Goal: Information Seeking & Learning: Check status

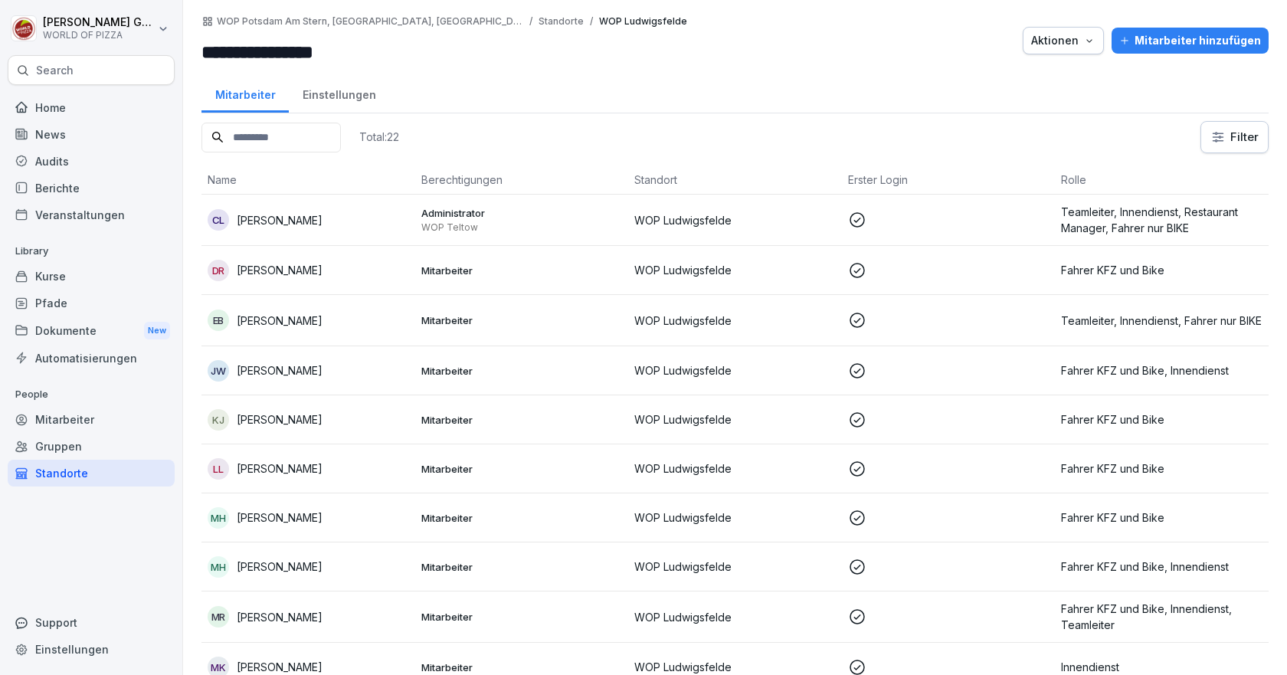
click at [63, 188] on div "Berichte" at bounding box center [91, 188] width 167 height 27
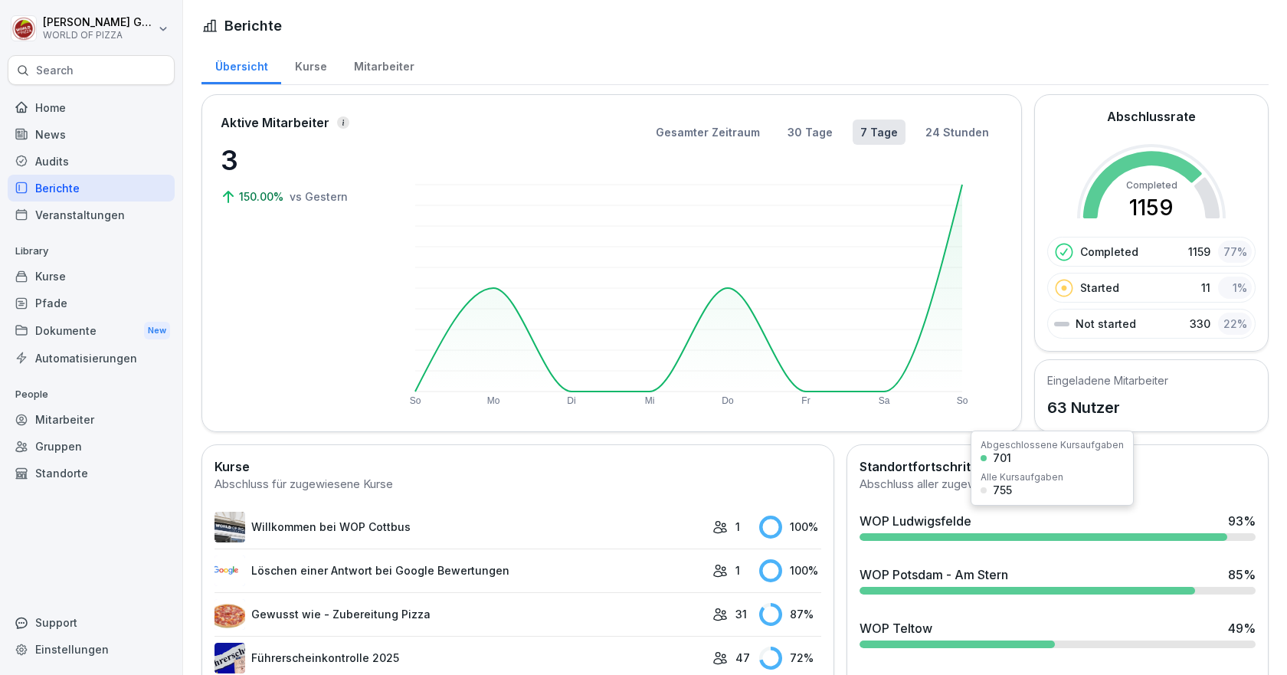
click at [916, 522] on div "WOP Ludwigsfelde" at bounding box center [915, 521] width 112 height 18
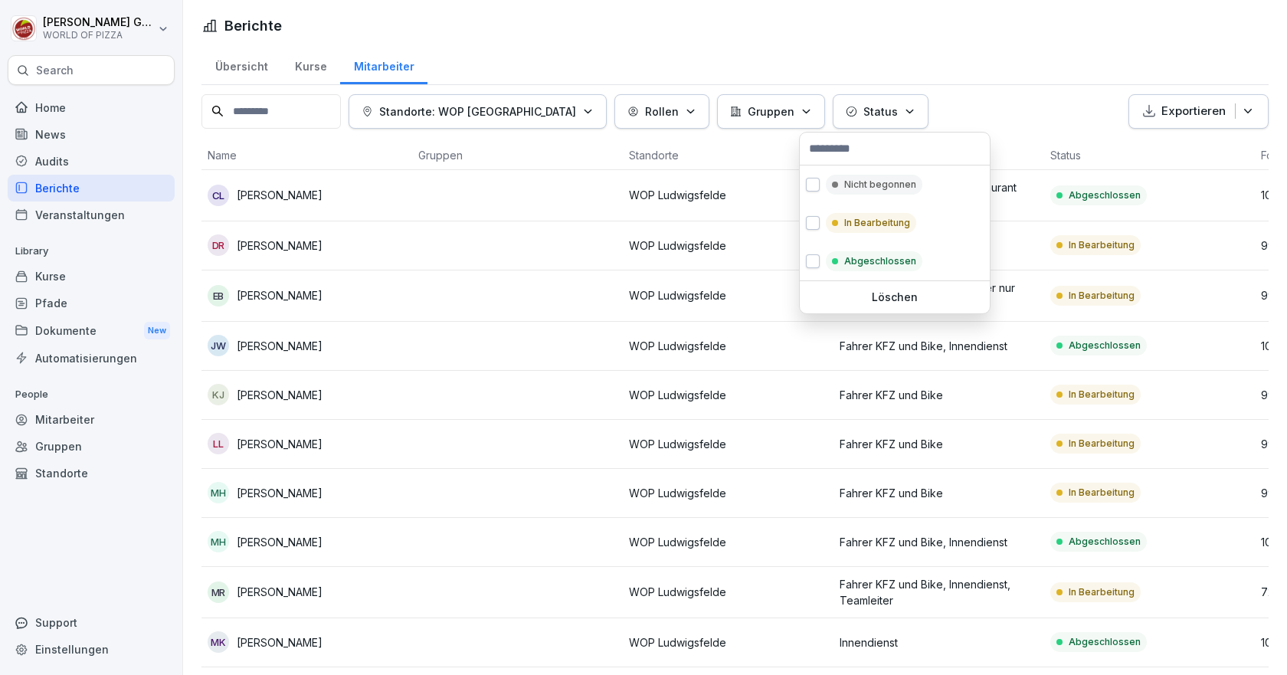
click at [904, 106] on icon "button" at bounding box center [909, 111] width 11 height 11
click at [846, 186] on p "Nicht begonnen" at bounding box center [880, 185] width 72 height 14
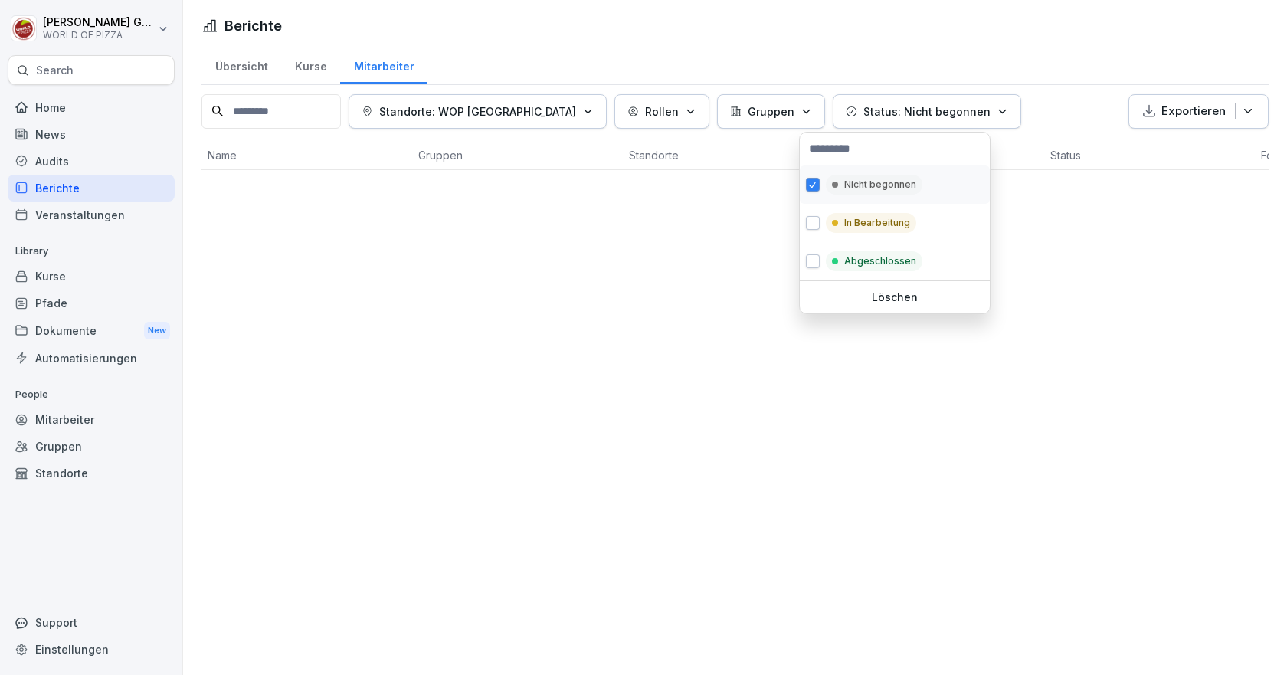
click at [846, 186] on p "Nicht begonnen" at bounding box center [880, 185] width 72 height 14
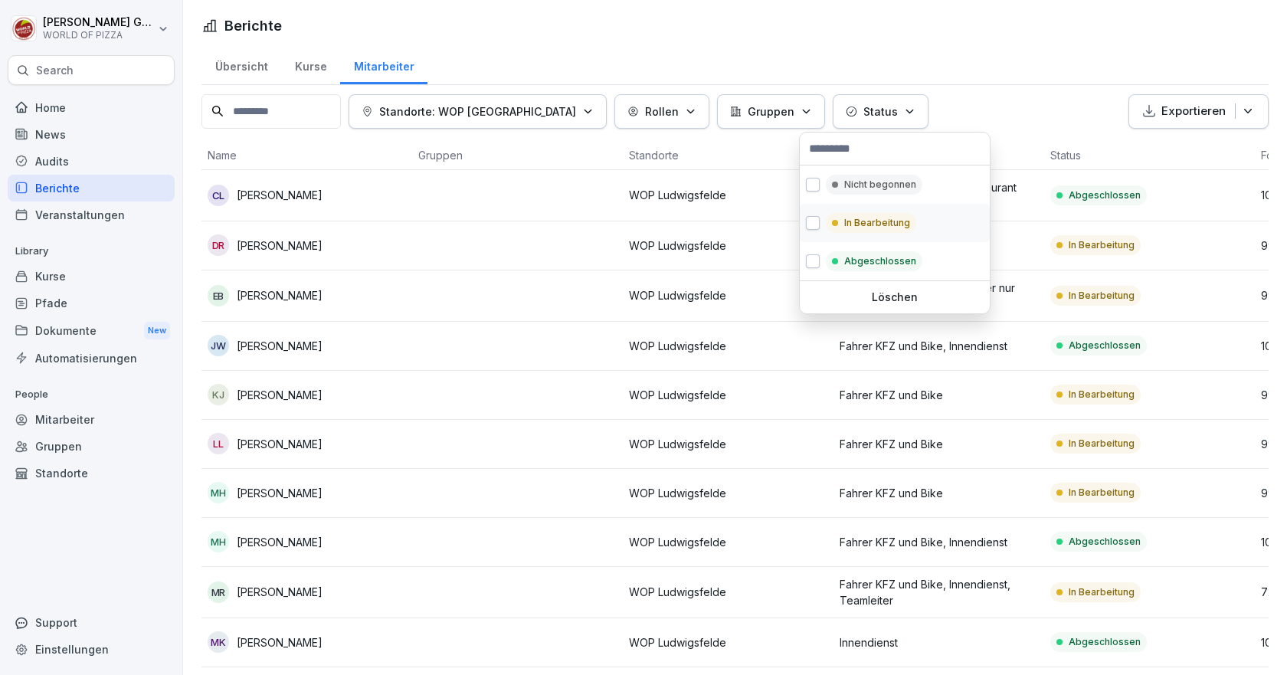
click at [850, 220] on p "In Bearbeitung" at bounding box center [877, 223] width 66 height 14
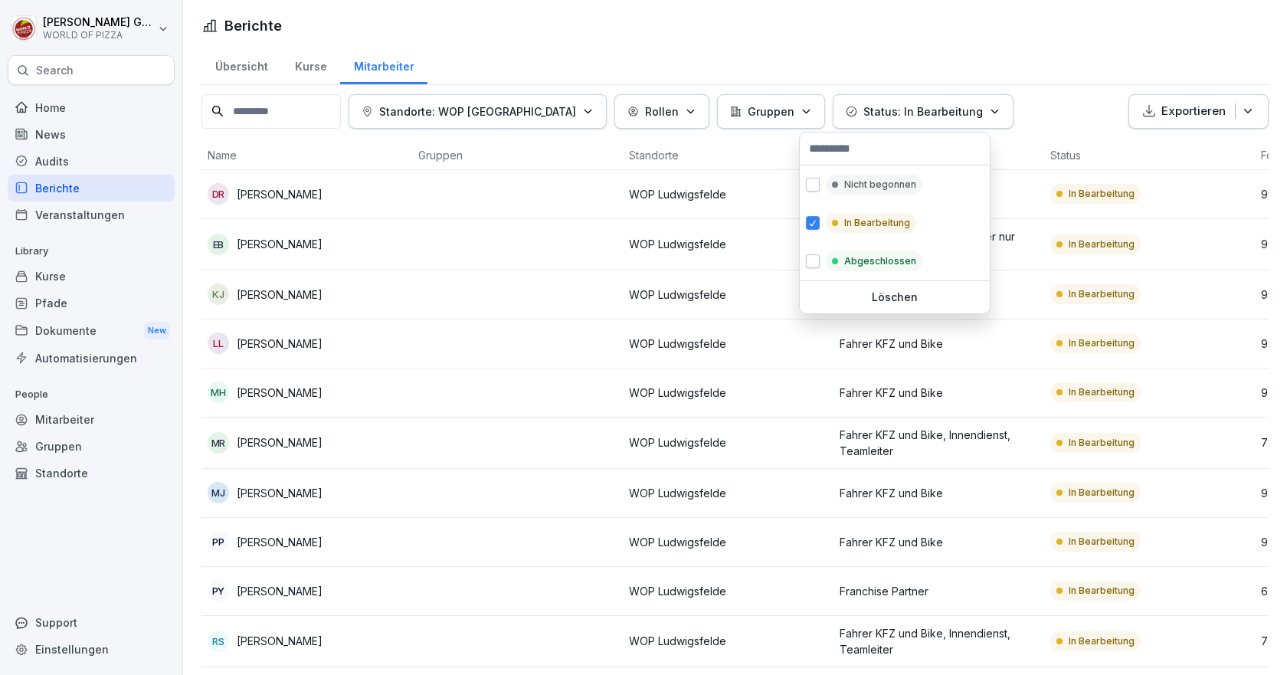
click at [416, 288] on html "Tobias Goldmann WORLD OF PIZZA Search Home News Audits Berichte Veranstaltungen…" at bounding box center [643, 337] width 1287 height 675
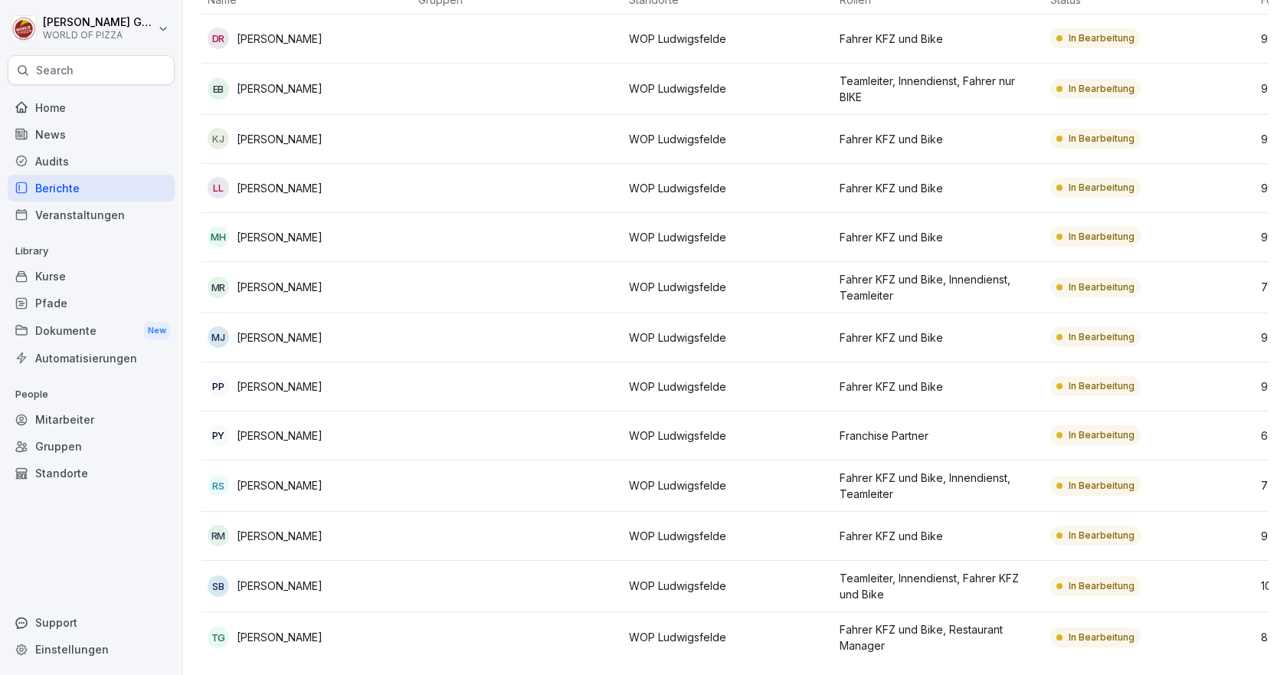
scroll to position [178, 0]
click at [285, 477] on p "Ronny Senger" at bounding box center [280, 485] width 86 height 16
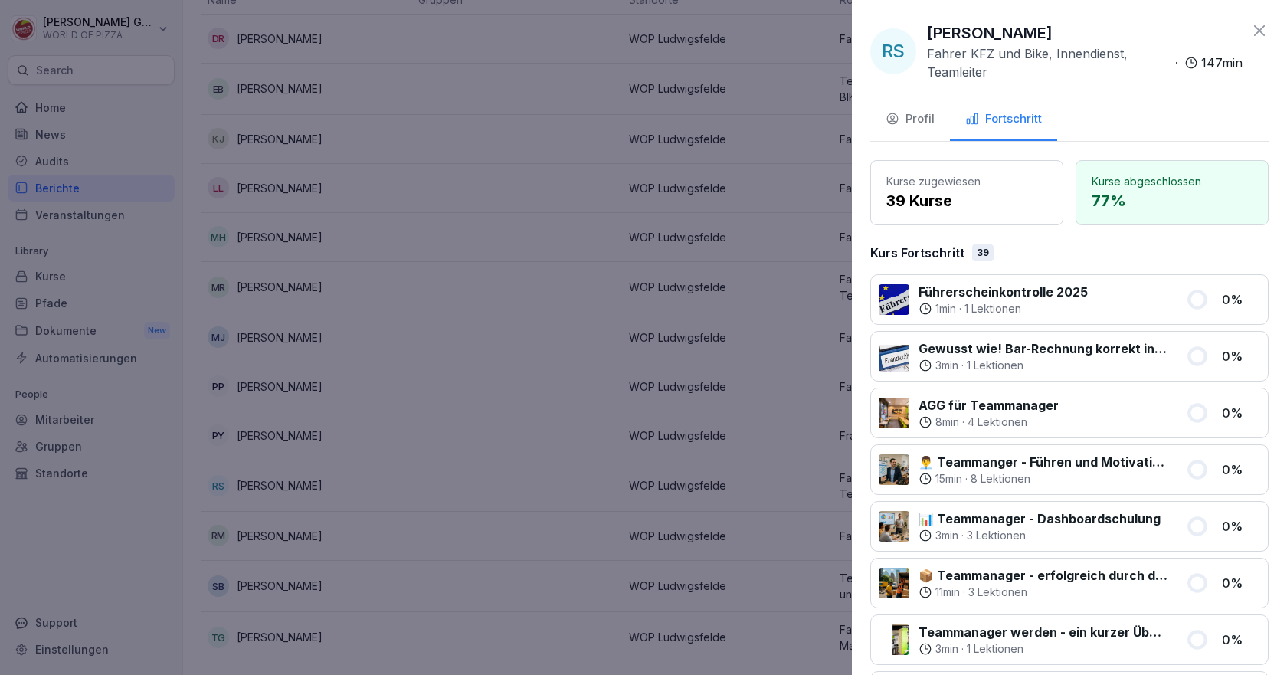
click at [485, 440] on div at bounding box center [643, 337] width 1287 height 675
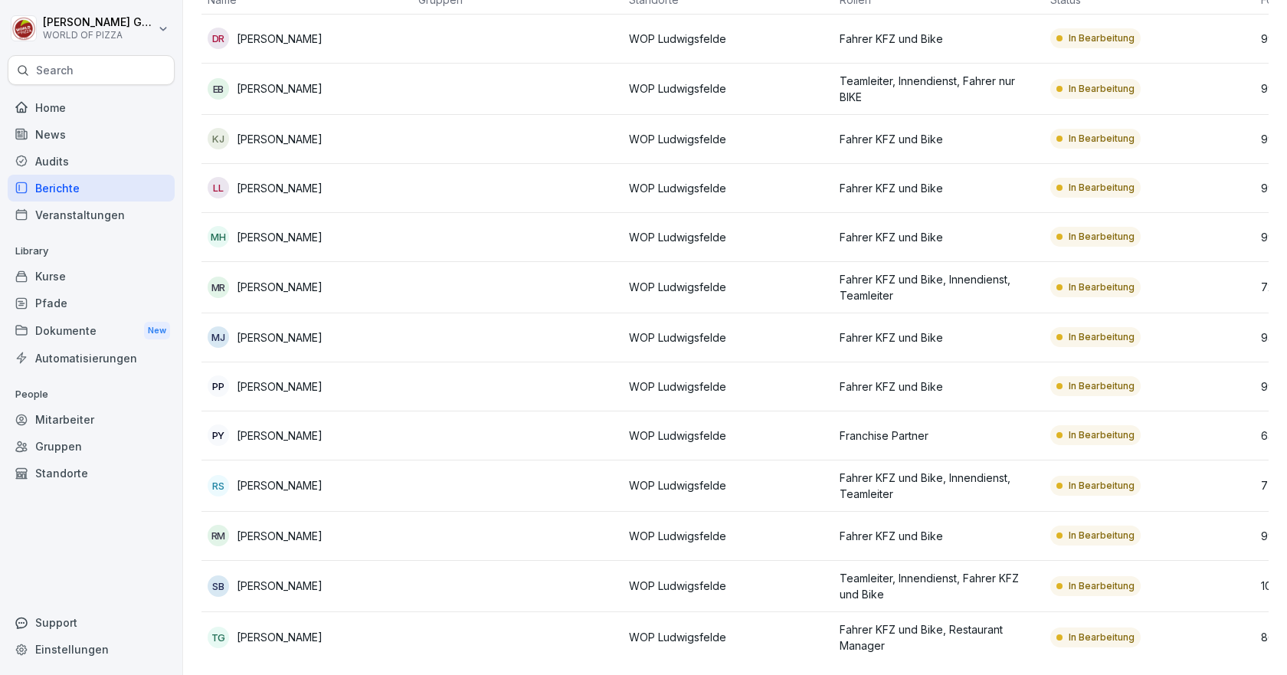
click at [290, 378] on p "Paula Popp" at bounding box center [280, 386] width 86 height 16
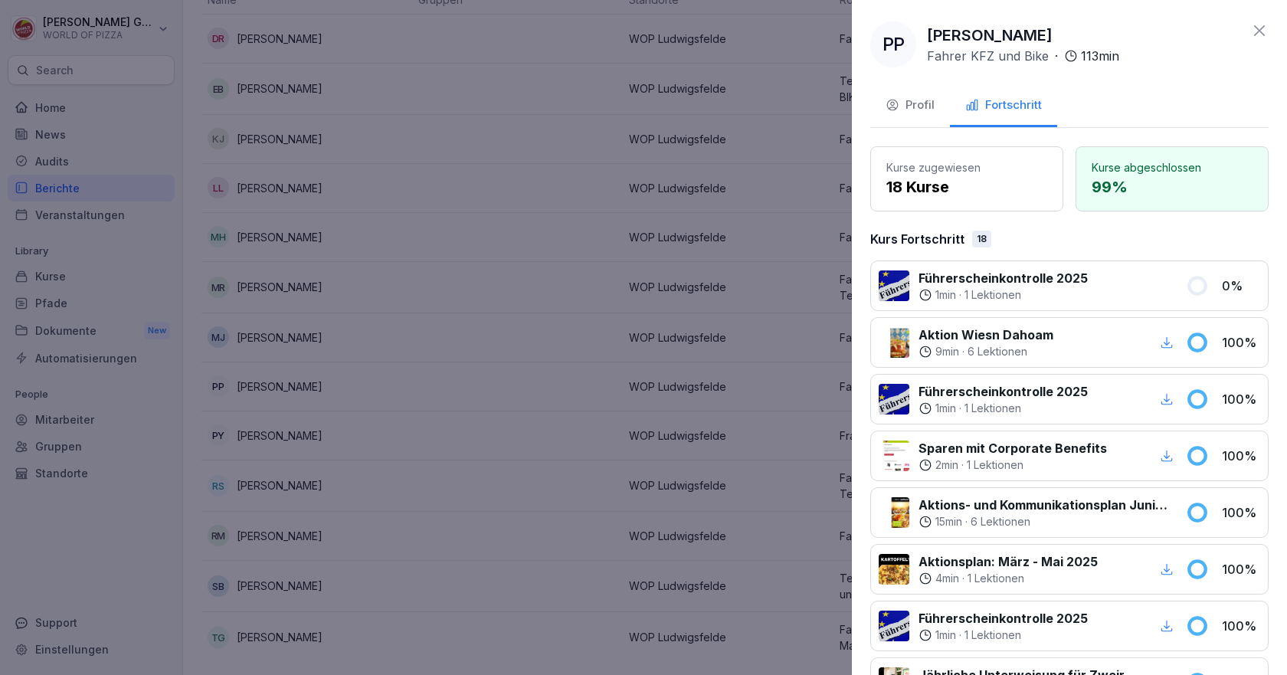
click at [290, 368] on div at bounding box center [643, 337] width 1287 height 675
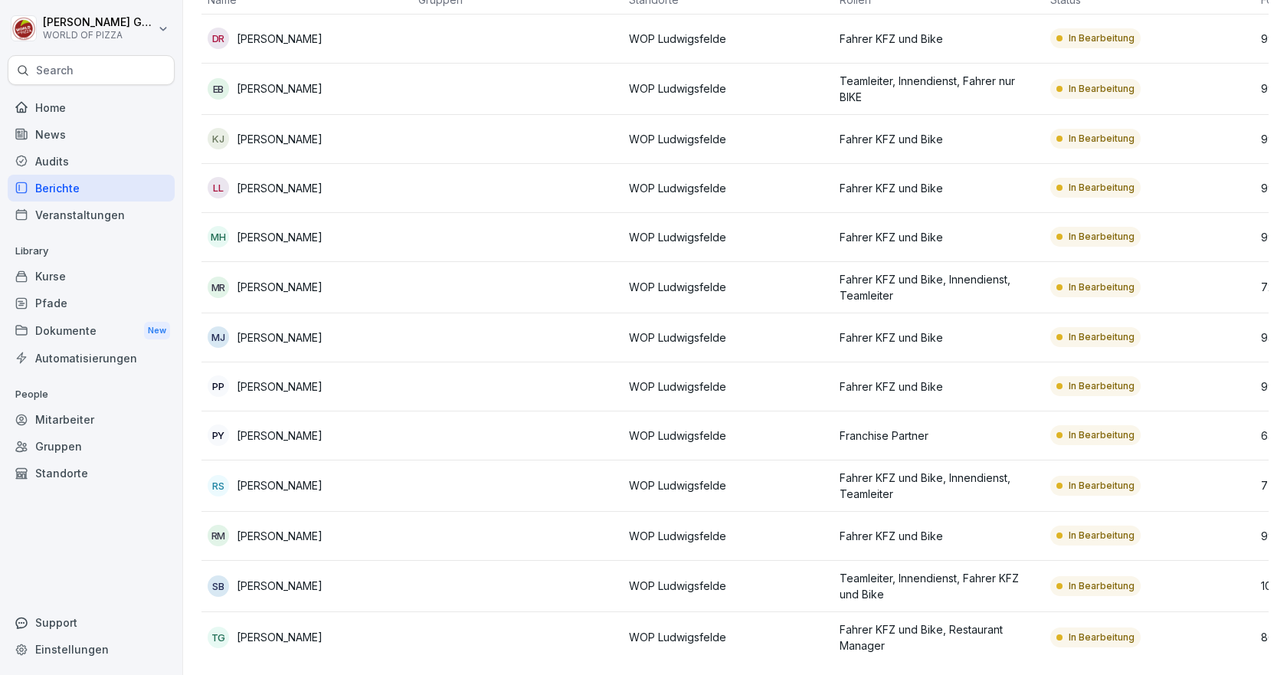
click at [293, 329] on p "Mike Jentsch" at bounding box center [280, 337] width 86 height 16
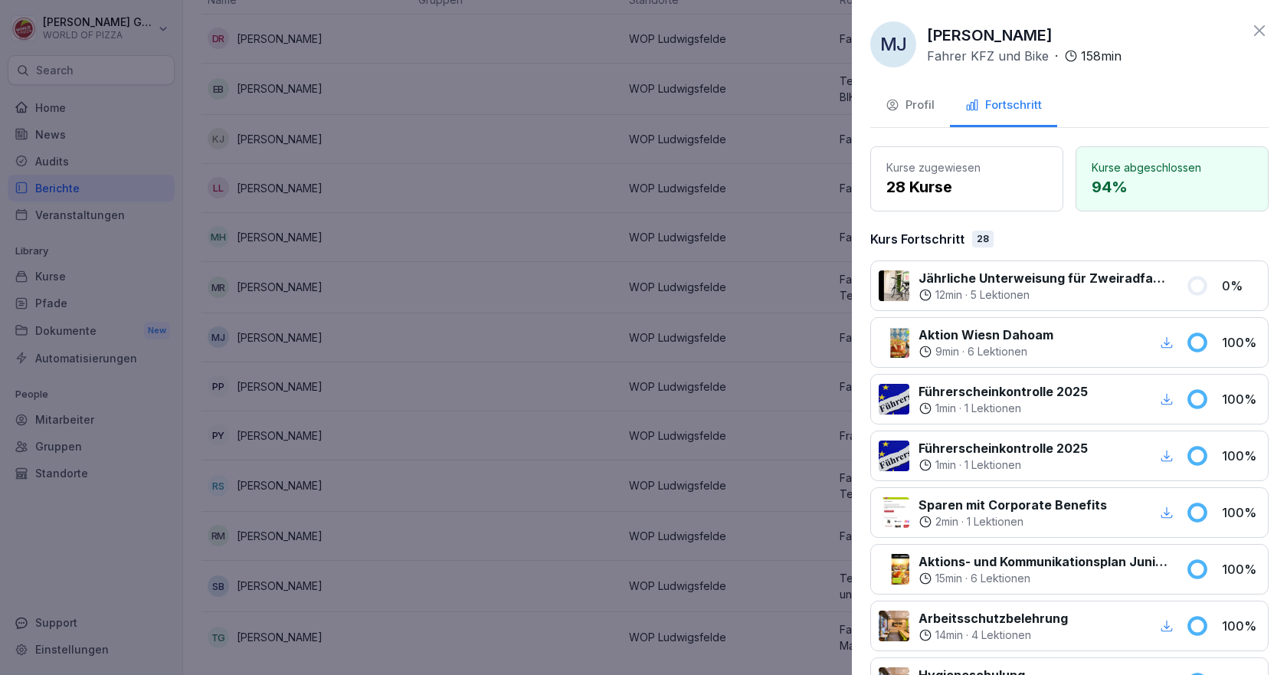
click at [293, 319] on div at bounding box center [643, 337] width 1287 height 675
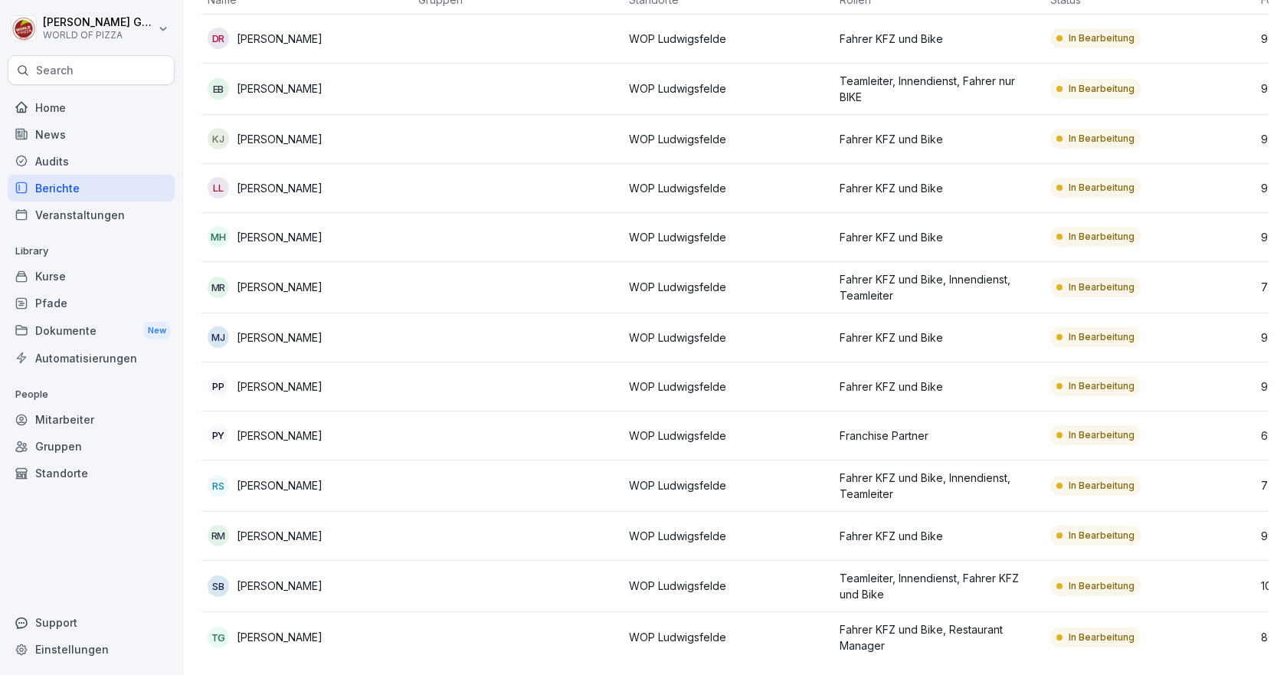
click at [296, 279] on p "Maximilian Rath" at bounding box center [280, 287] width 86 height 16
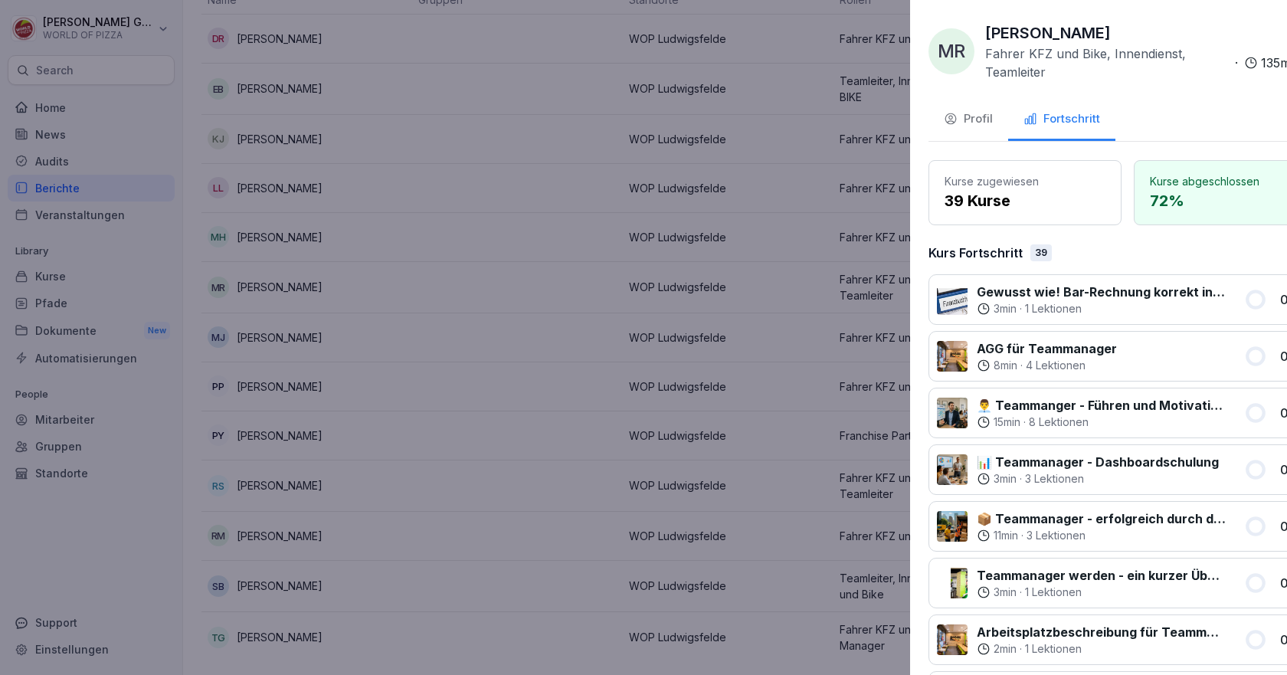
click at [296, 266] on div at bounding box center [643, 337] width 1287 height 675
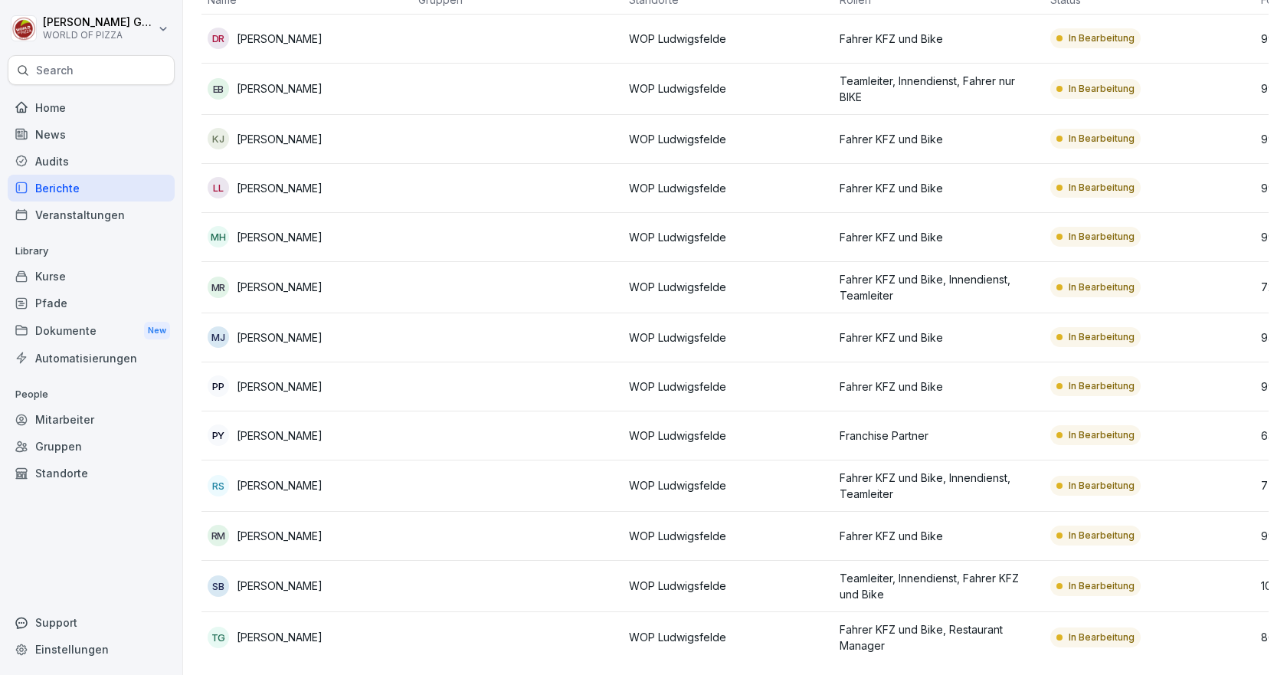
click at [293, 229] on p "Mandy Harms" at bounding box center [280, 237] width 86 height 16
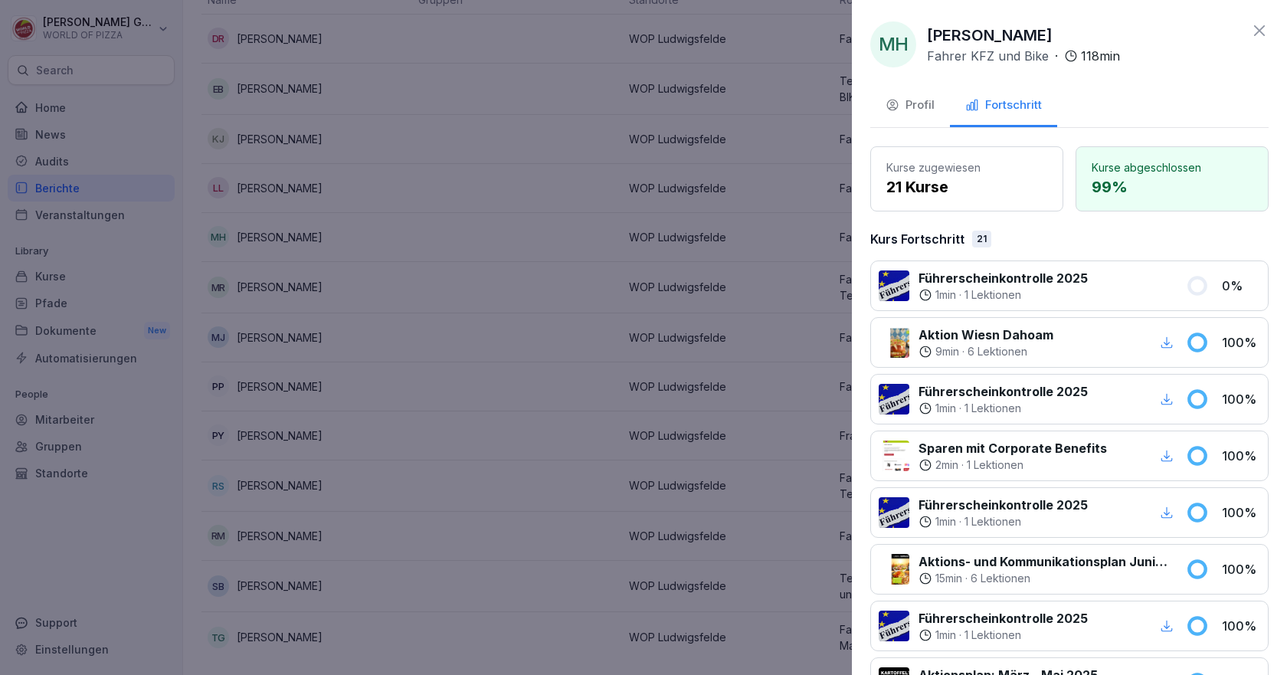
click at [293, 220] on div at bounding box center [643, 337] width 1287 height 675
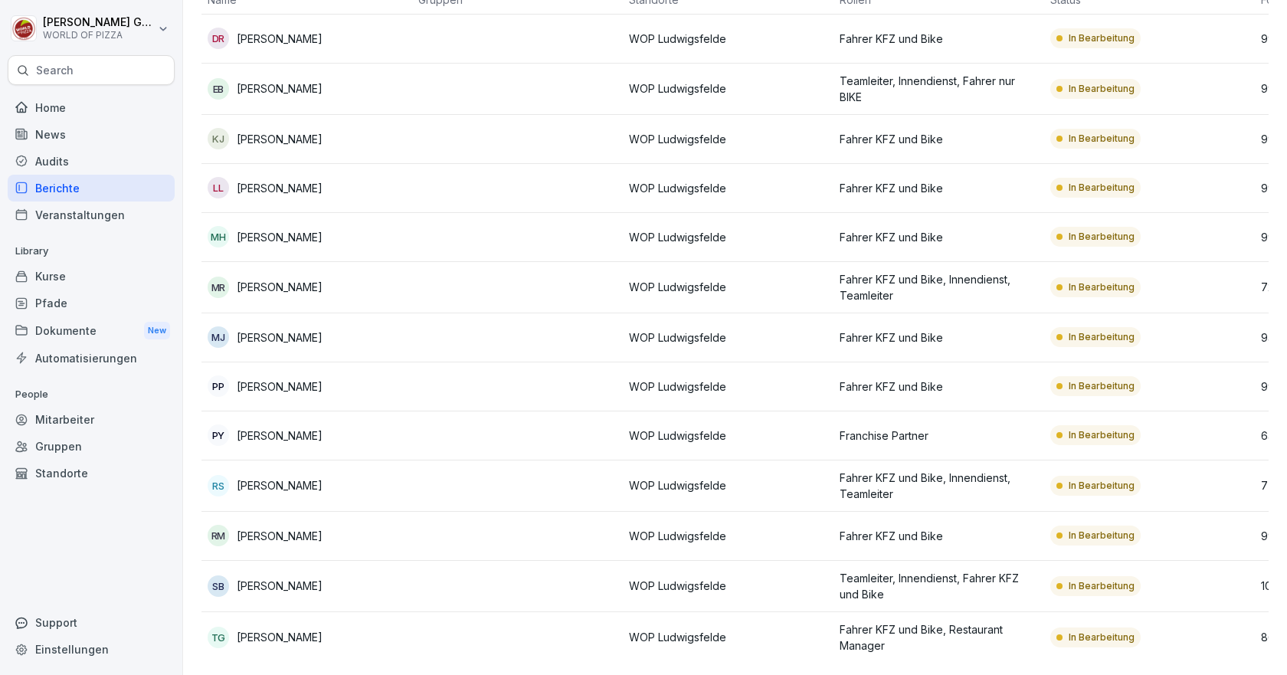
click at [293, 180] on p "Leon Lodwig" at bounding box center [280, 188] width 86 height 16
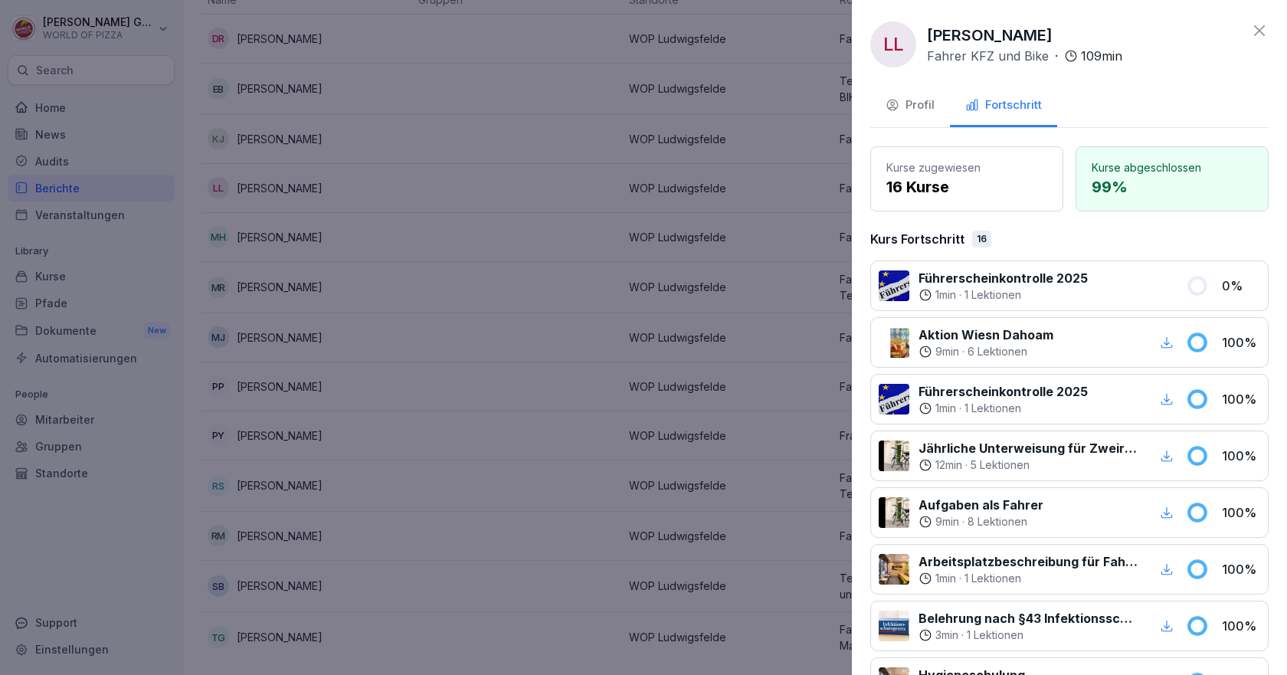
click at [293, 172] on div at bounding box center [643, 337] width 1287 height 675
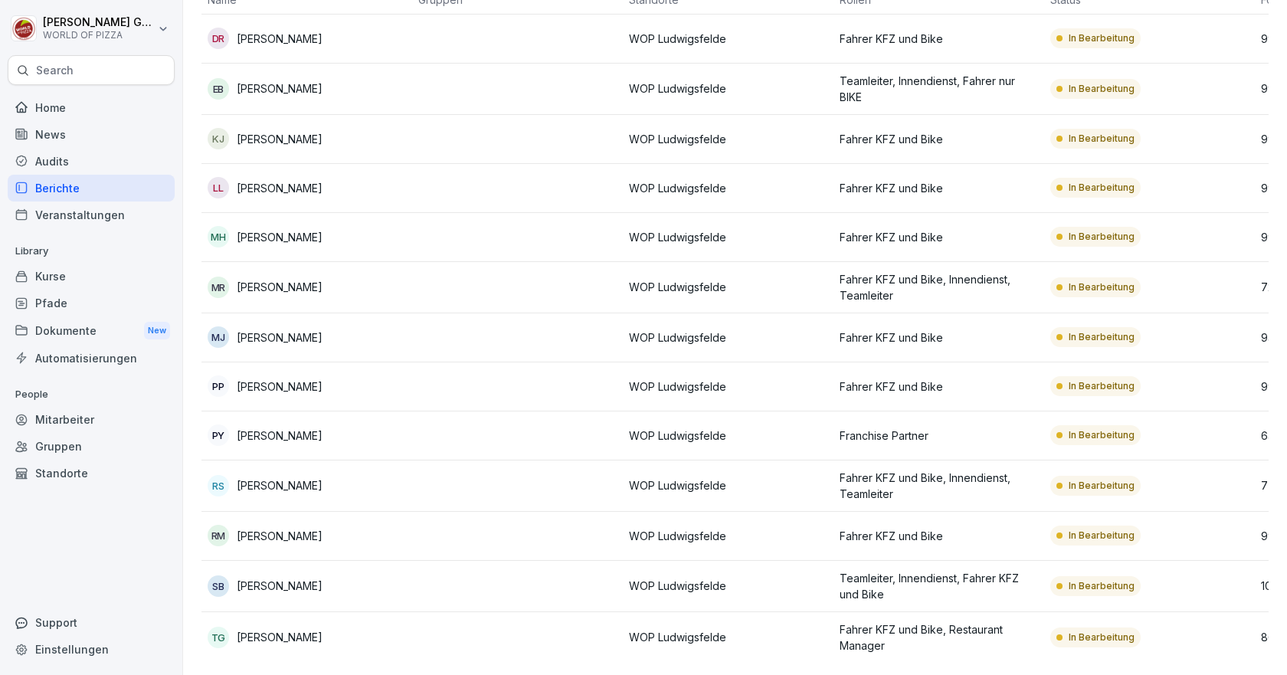
click at [296, 131] on p "Kerstin Jaede" at bounding box center [280, 139] width 86 height 16
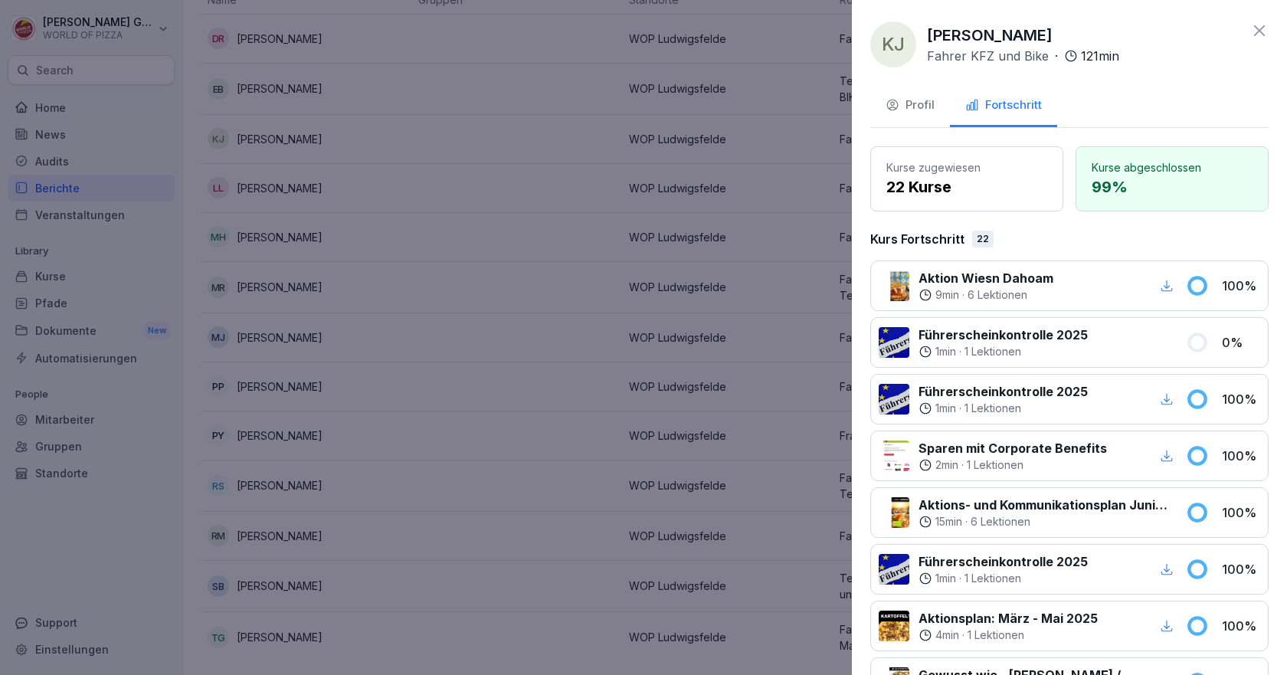
click at [294, 116] on div at bounding box center [643, 337] width 1287 height 675
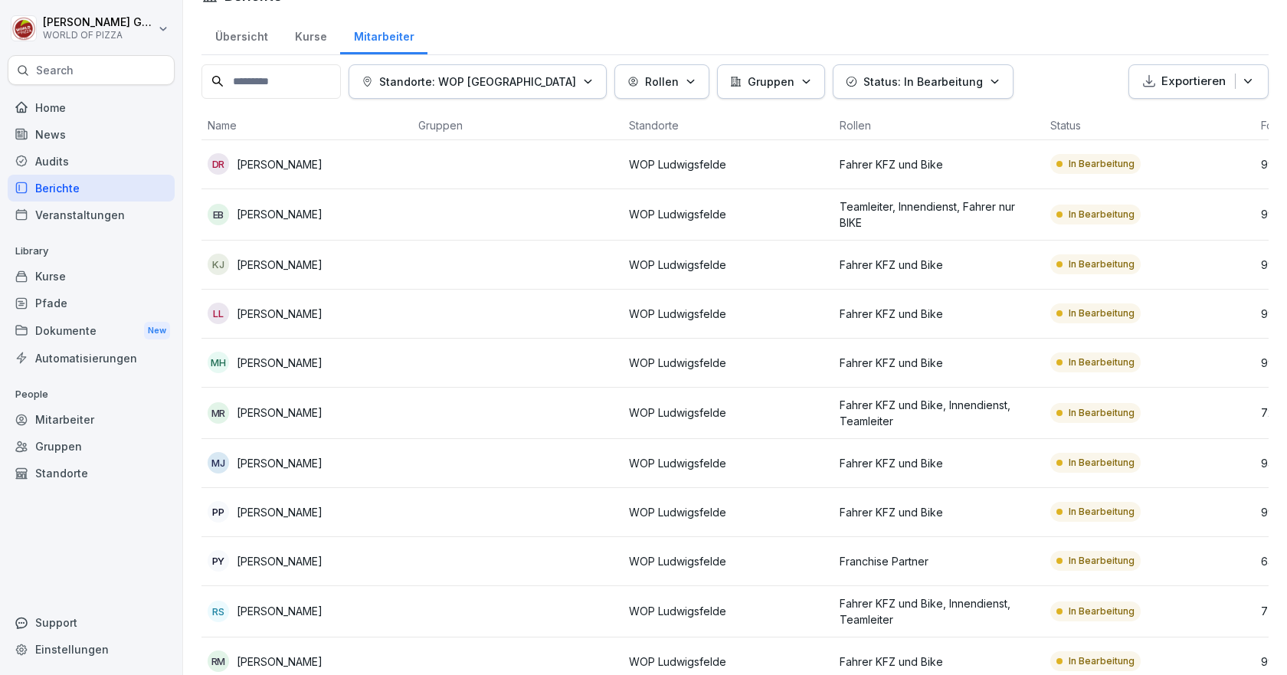
scroll to position [25, 0]
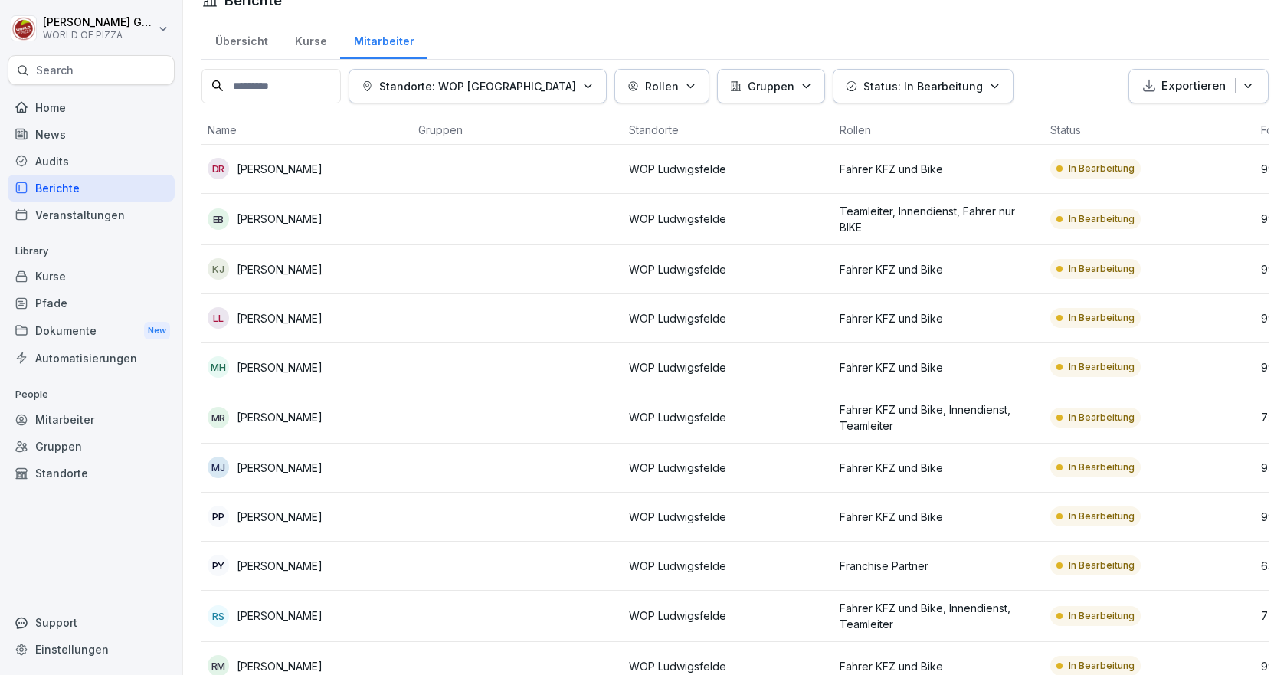
click at [291, 223] on p "Eileen Butzkies" at bounding box center [280, 219] width 86 height 16
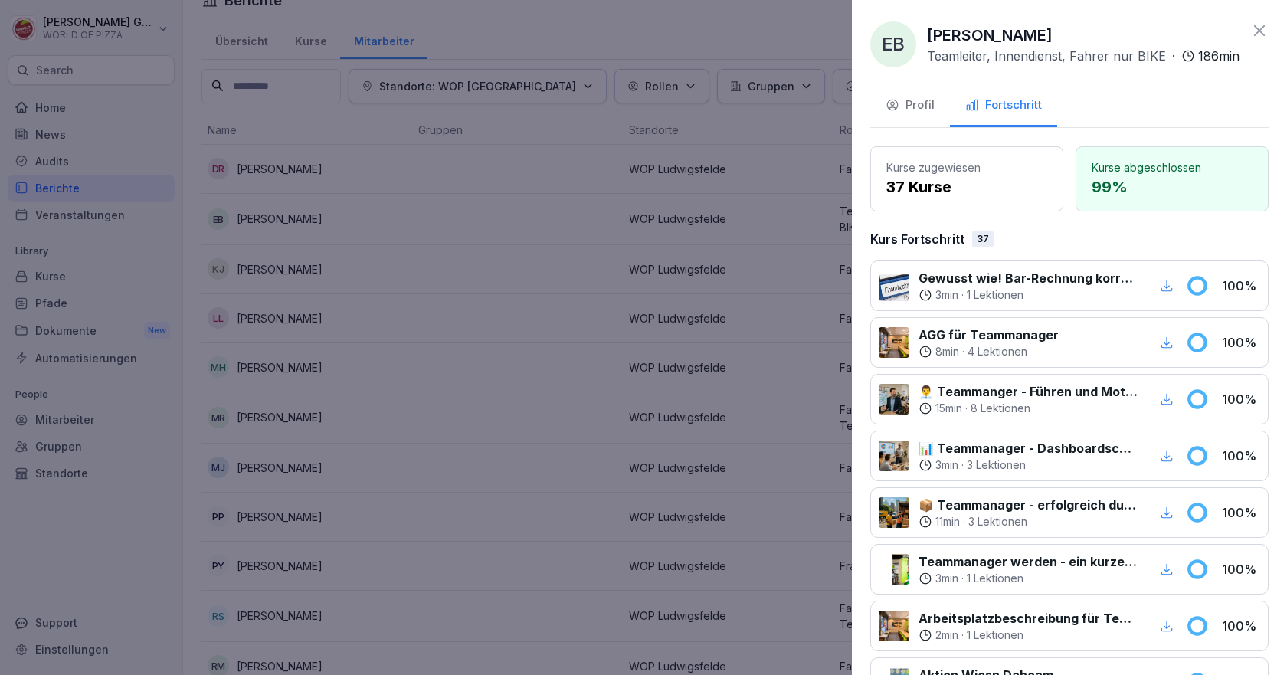
click at [291, 223] on div at bounding box center [643, 337] width 1287 height 675
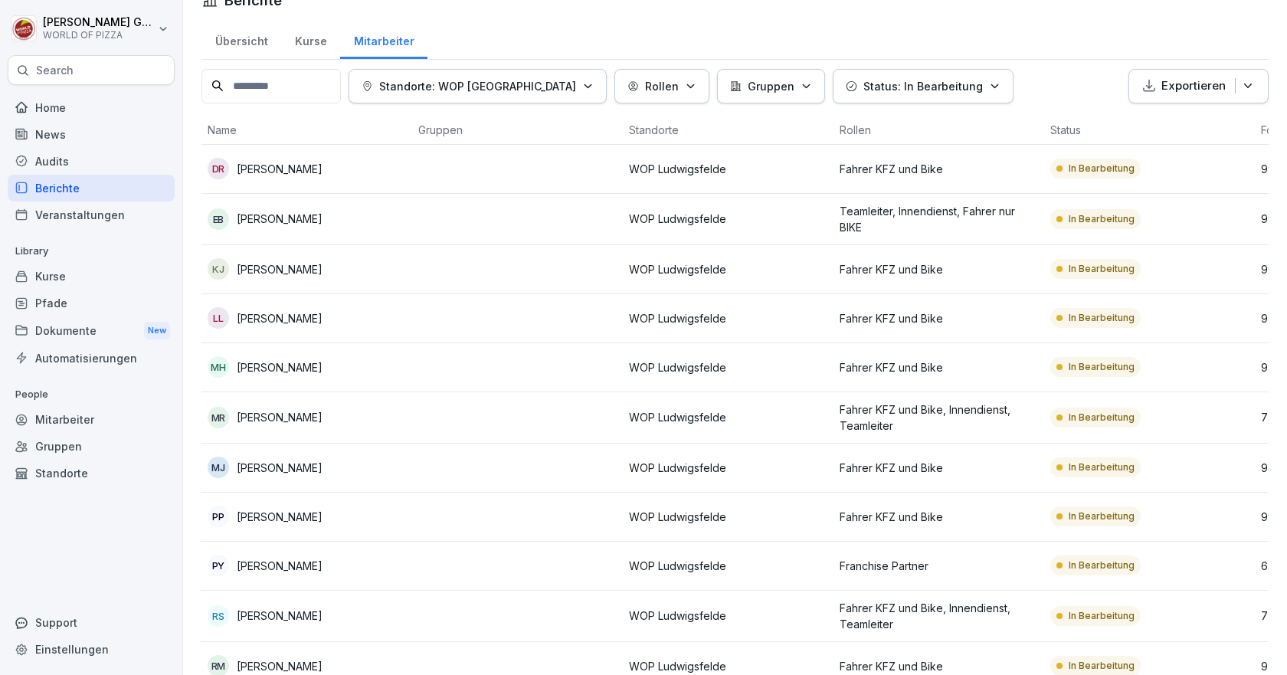
click at [300, 169] on p "Donny Rosemann" at bounding box center [280, 169] width 86 height 16
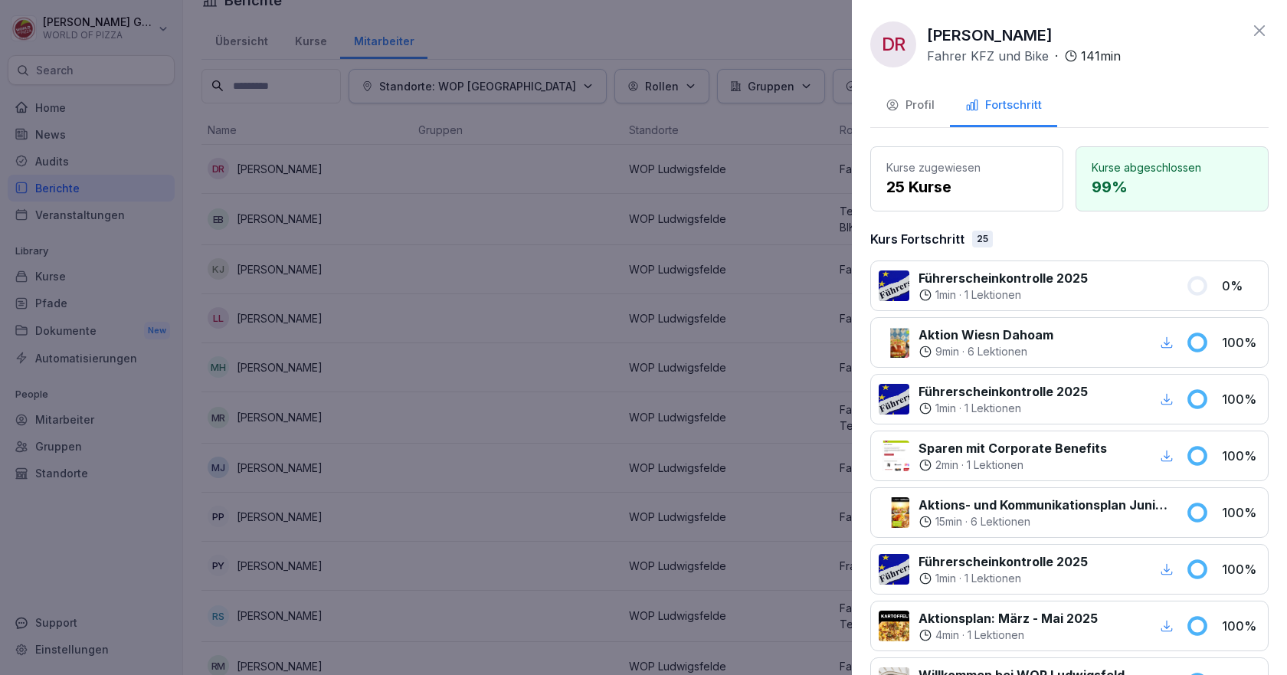
click at [300, 169] on div at bounding box center [643, 337] width 1287 height 675
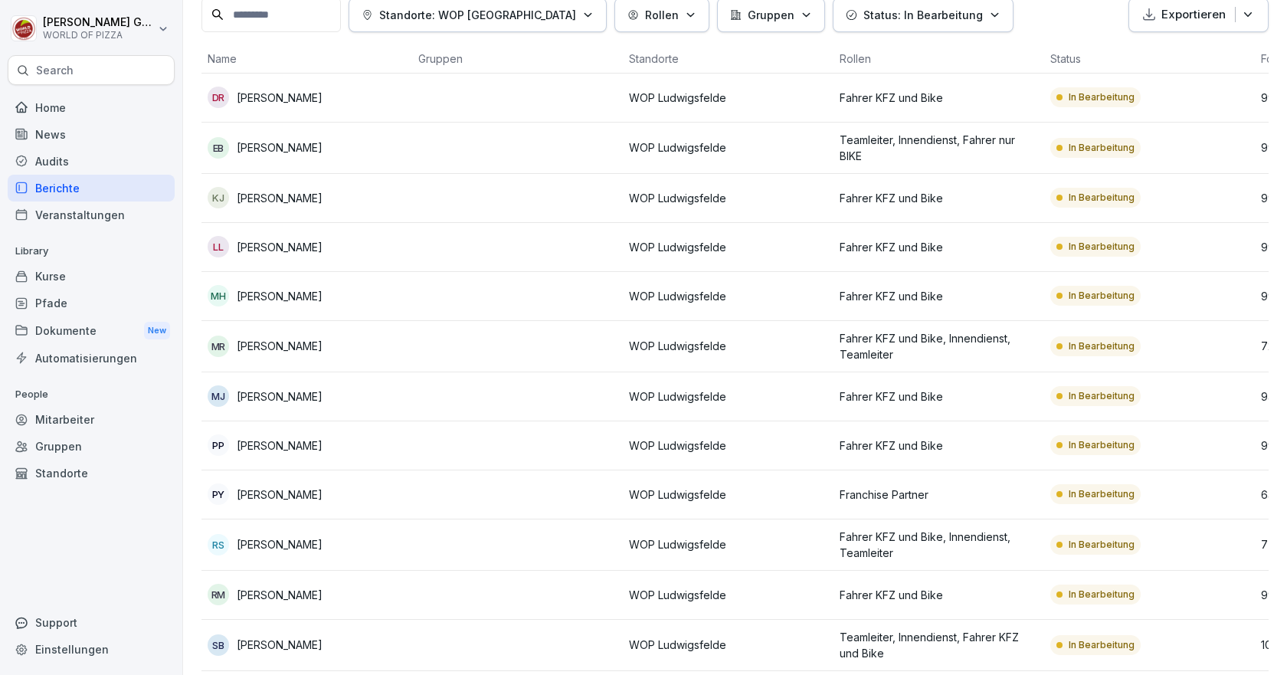
scroll to position [178, 0]
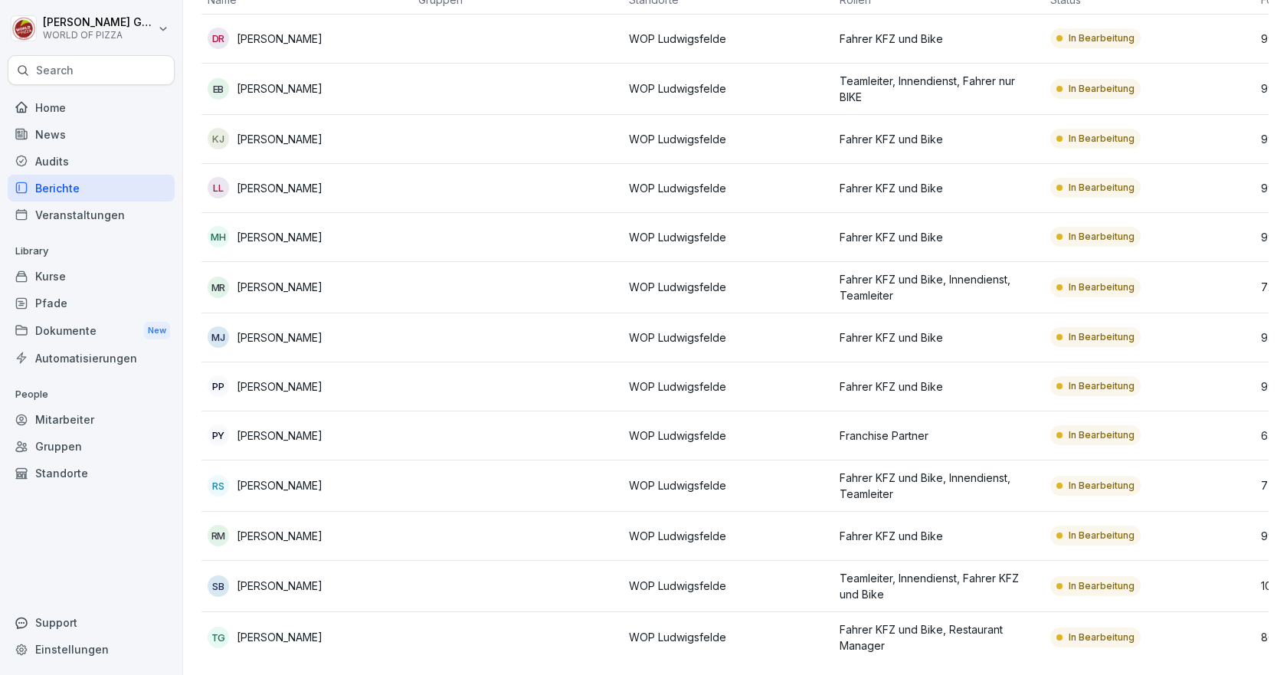
click at [280, 477] on p "Ronny Senger" at bounding box center [280, 485] width 86 height 16
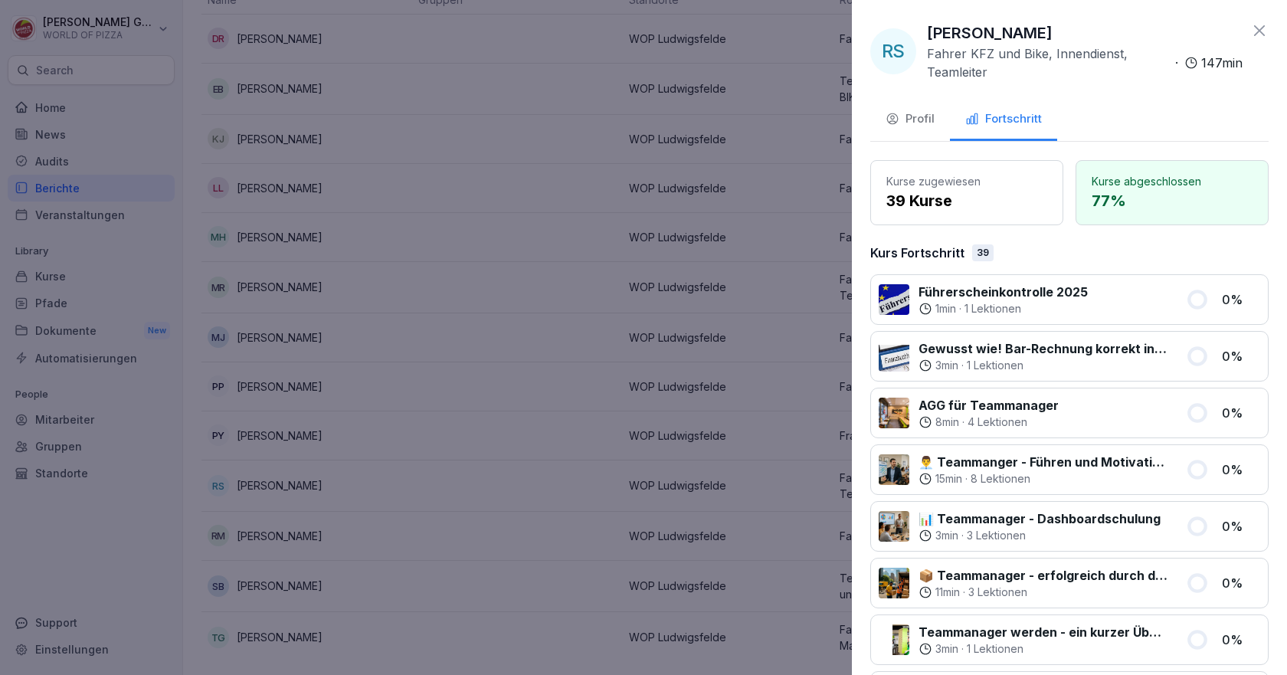
click at [910, 121] on div "Profil" at bounding box center [909, 119] width 49 height 18
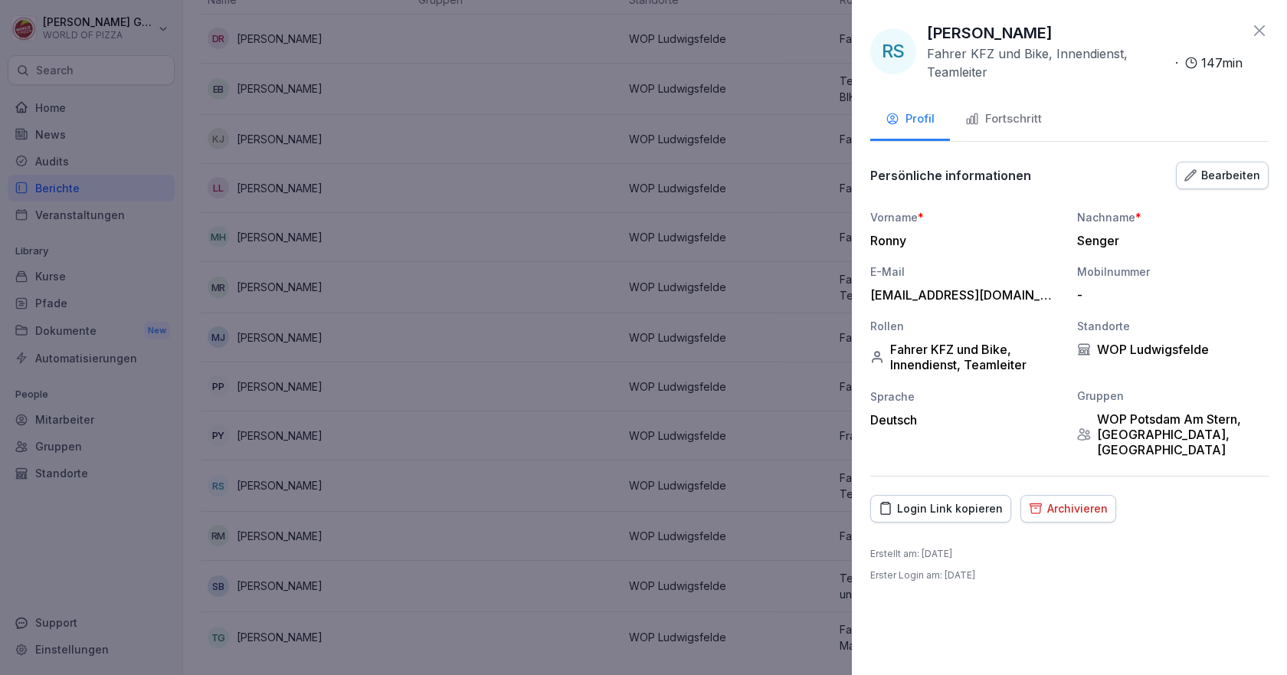
click at [938, 500] on div "Login Link kopieren" at bounding box center [941, 508] width 124 height 17
click at [990, 114] on div "Fortschritt" at bounding box center [1003, 119] width 77 height 18
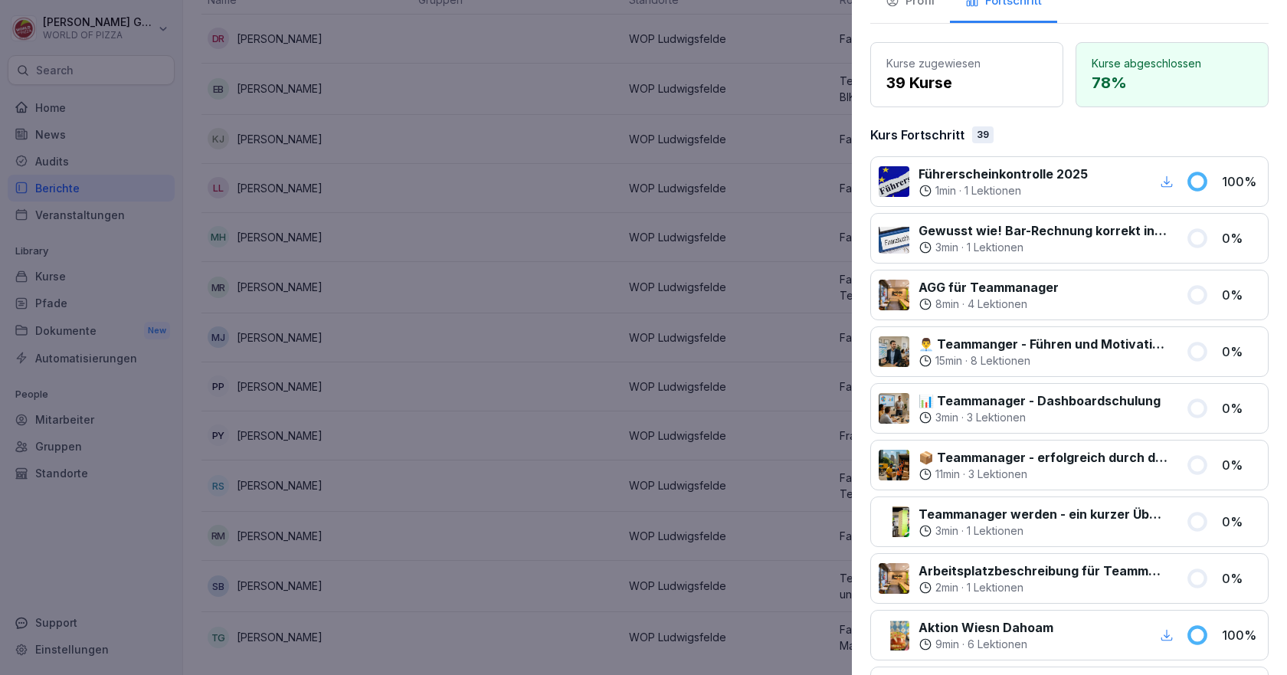
scroll to position [0, 0]
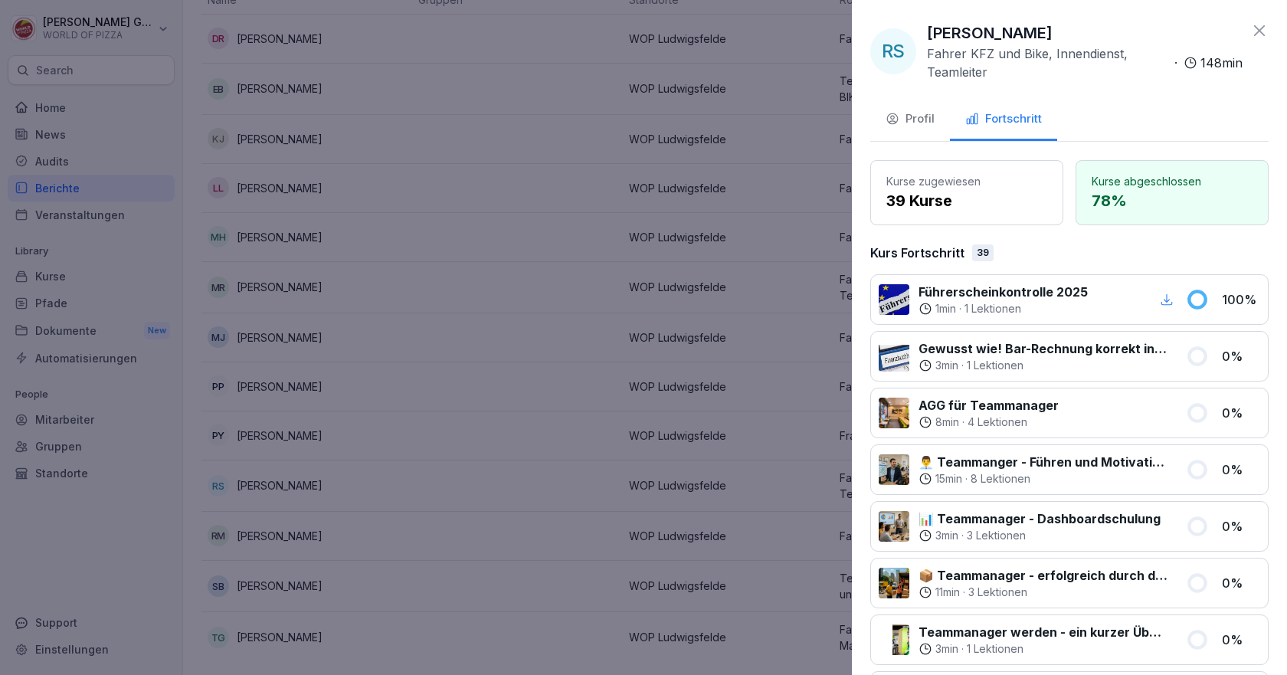
click at [456, 262] on div at bounding box center [643, 337] width 1287 height 675
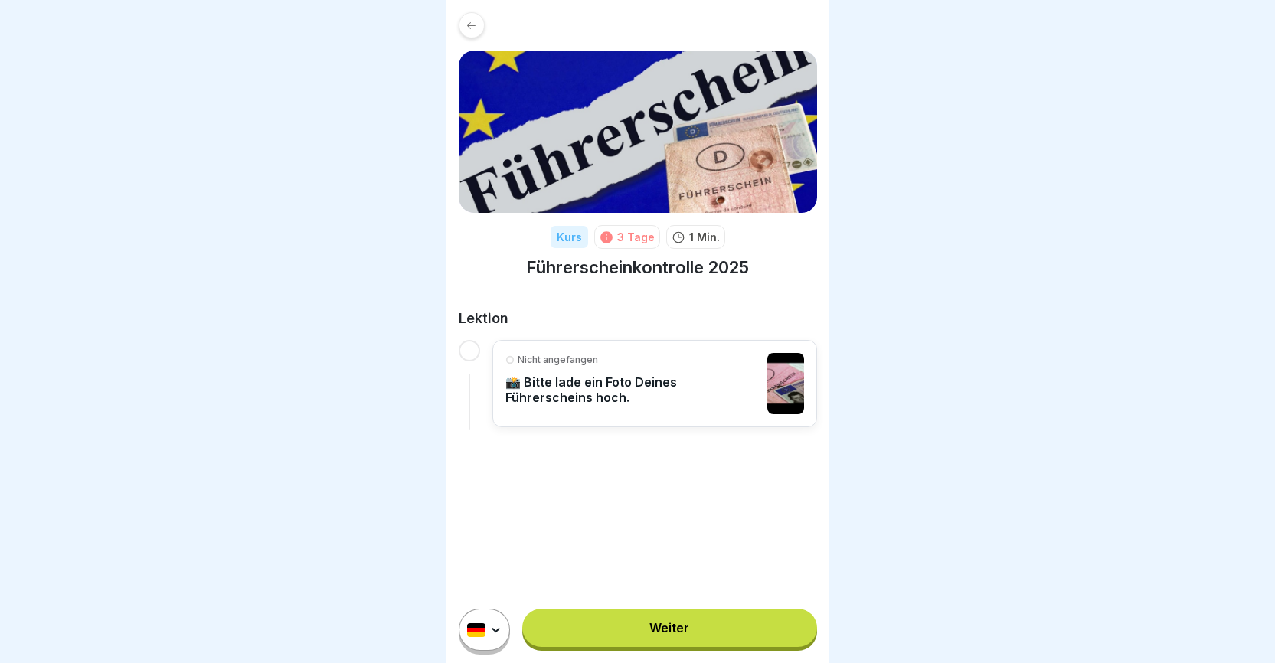
click at [669, 646] on link "Weiter" at bounding box center [669, 628] width 294 height 38
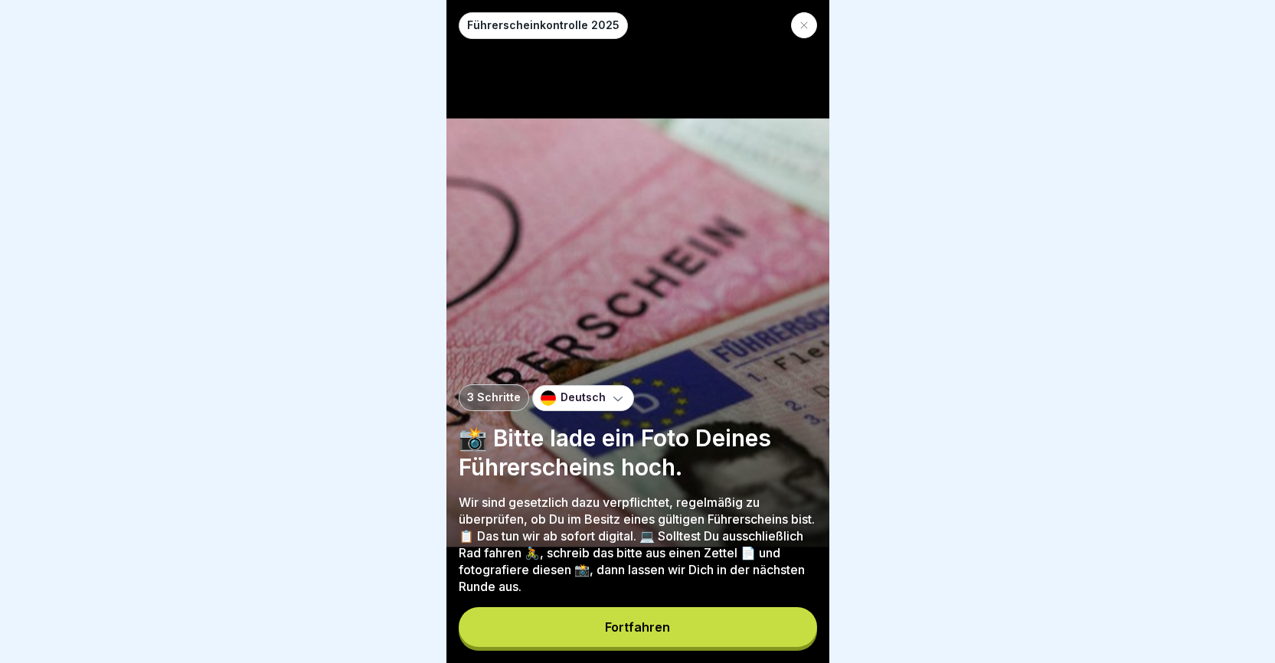
click at [669, 646] on button "Fortfahren" at bounding box center [638, 627] width 358 height 40
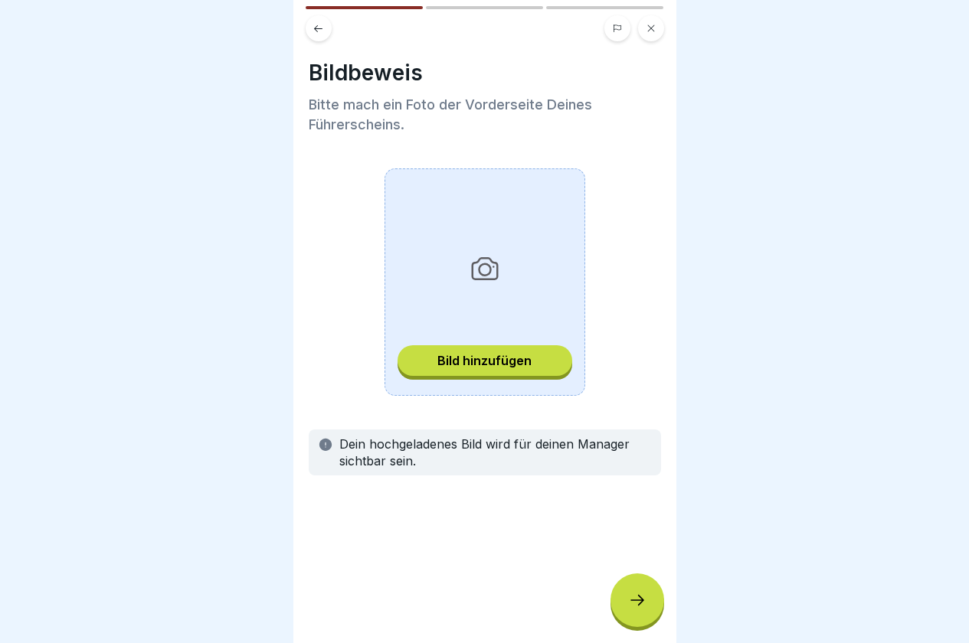
click at [484, 364] on div "Bild hinzufügen" at bounding box center [484, 361] width 94 height 14
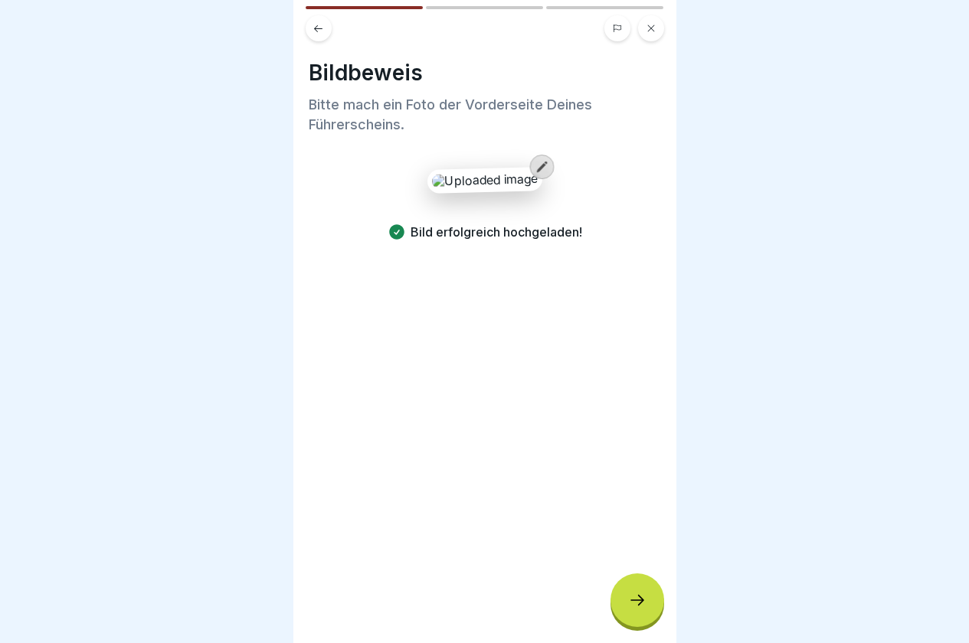
click at [628, 610] on icon at bounding box center [637, 600] width 18 height 18
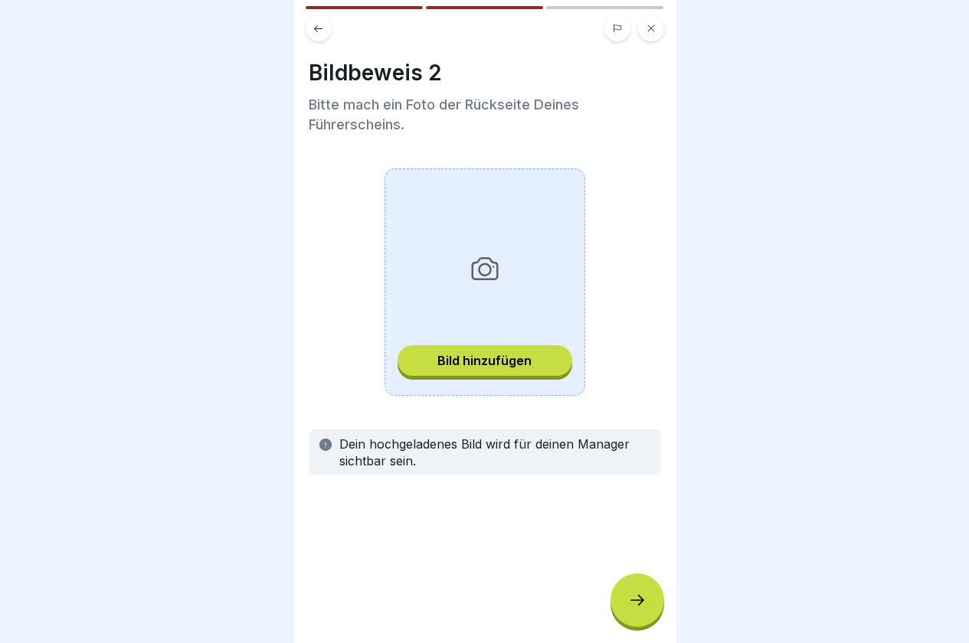
click at [496, 364] on div "Bild hinzufügen" at bounding box center [484, 361] width 94 height 14
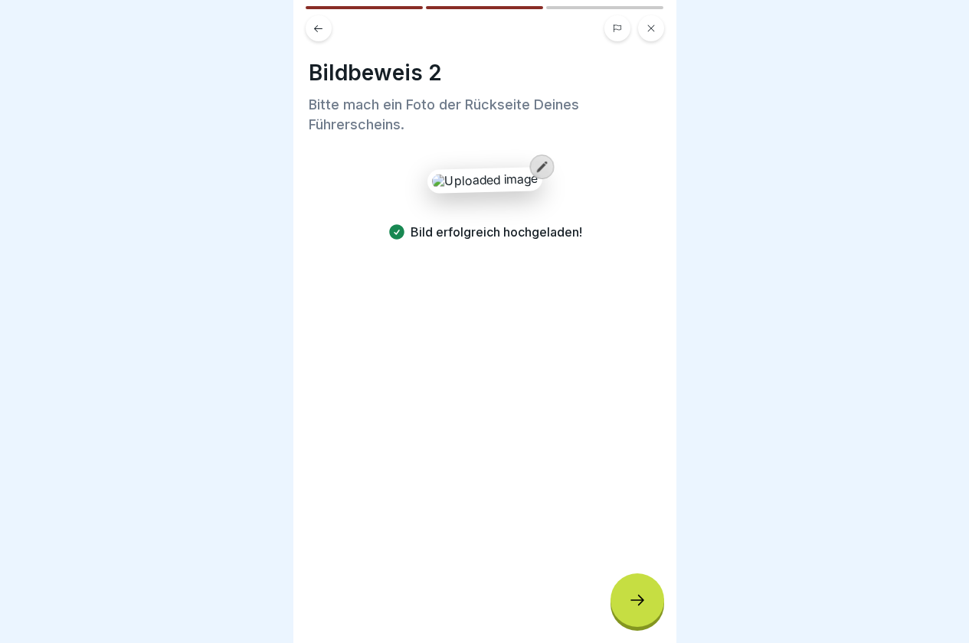
click at [643, 610] on icon at bounding box center [637, 600] width 18 height 18
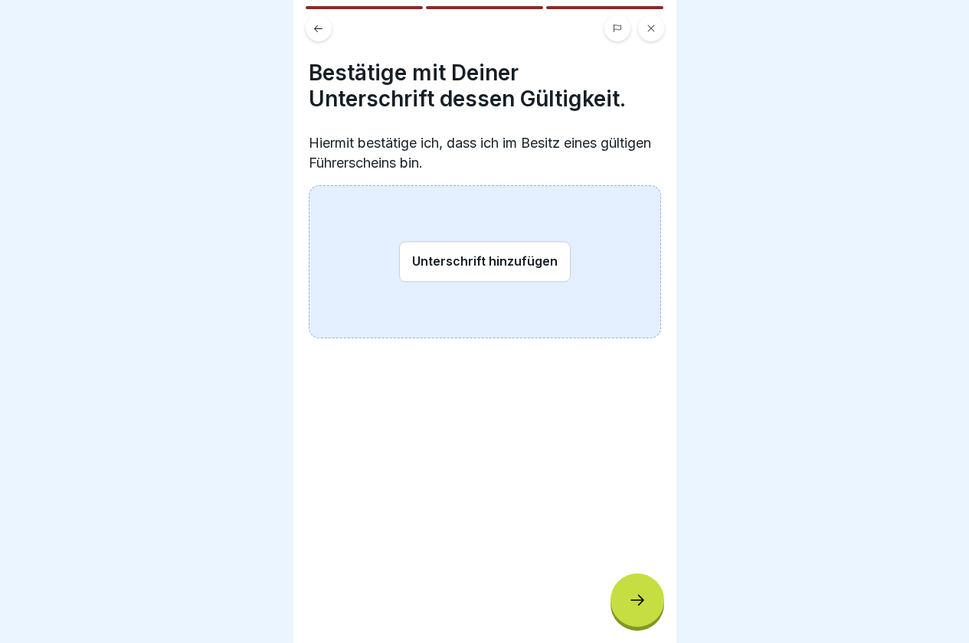
click at [475, 262] on button "Unterschrift hinzufügen" at bounding box center [485, 261] width 172 height 41
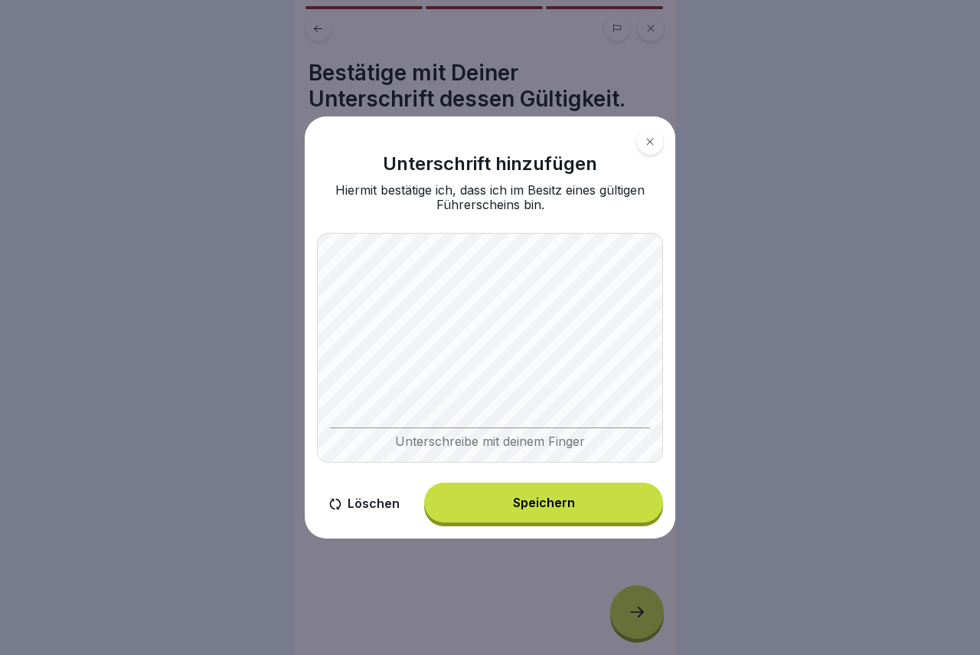
click at [545, 501] on div "Speichern" at bounding box center [544, 503] width 62 height 14
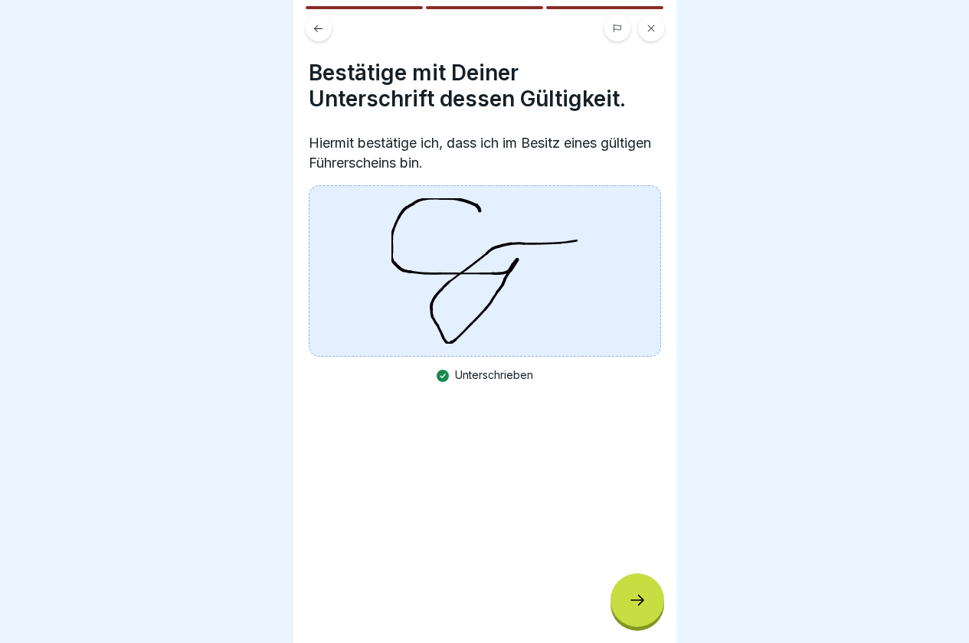
click at [642, 606] on icon at bounding box center [637, 600] width 14 height 11
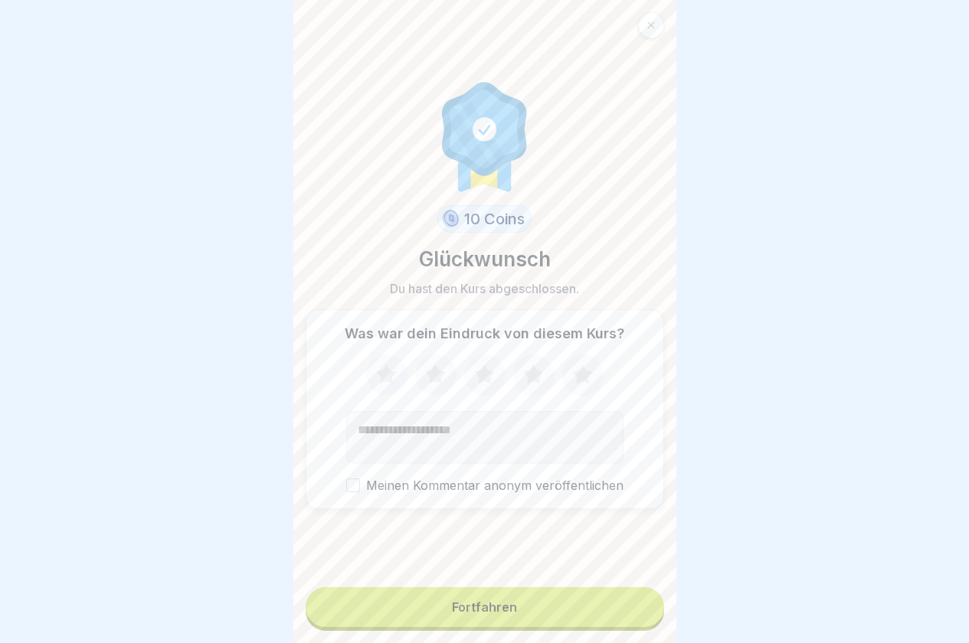
click at [469, 614] on div "Fortfahren" at bounding box center [484, 607] width 65 height 14
